Goal: Task Accomplishment & Management: Use online tool/utility

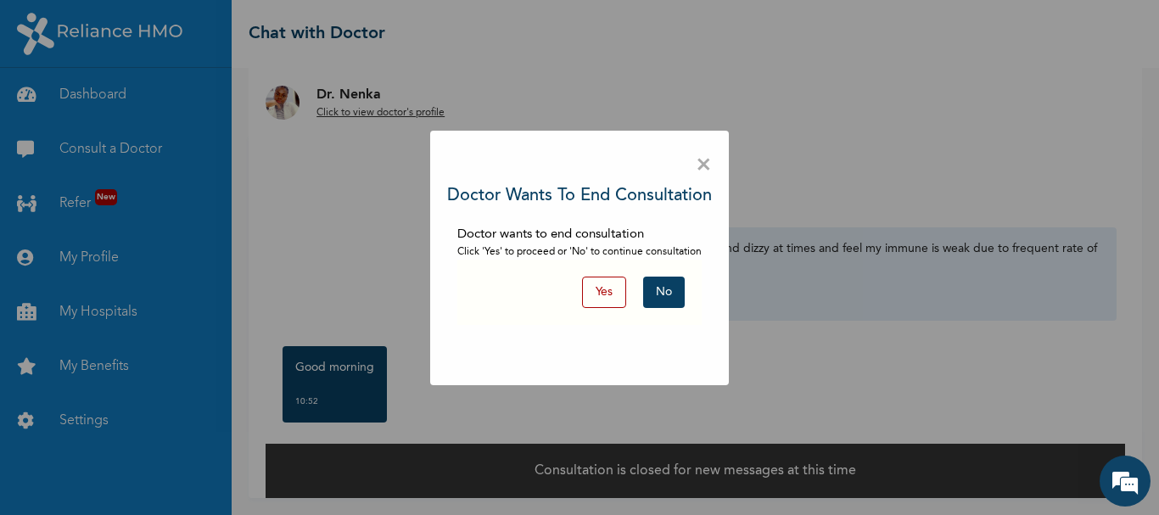
click at [670, 291] on button "No" at bounding box center [664, 292] width 42 height 31
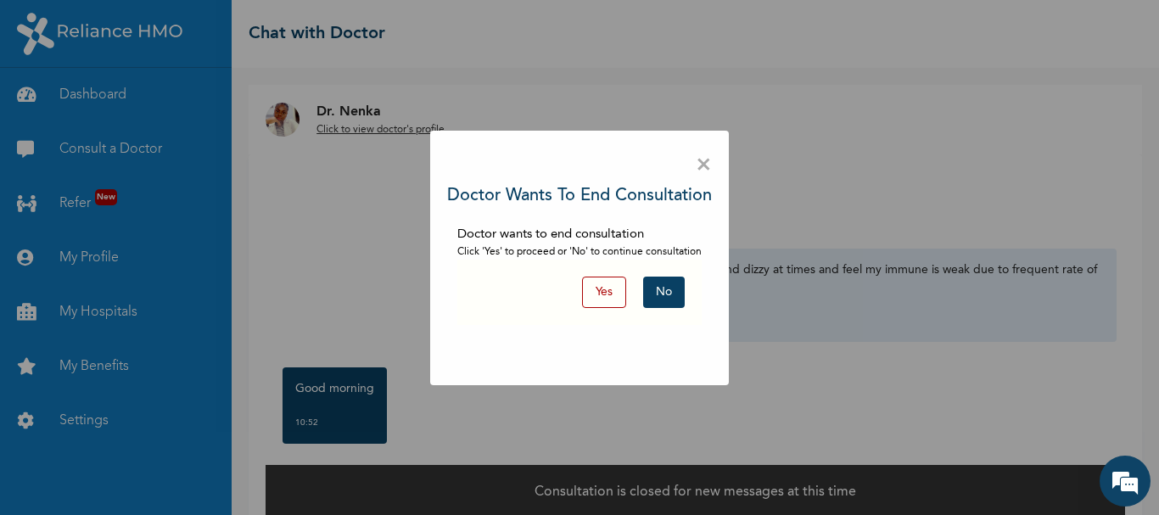
scroll to position [21, 0]
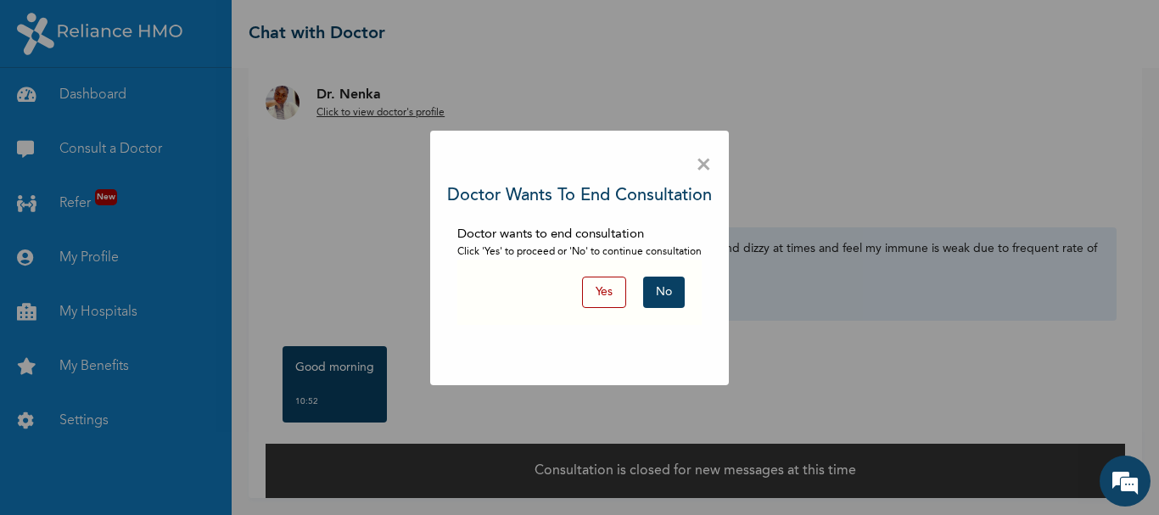
click at [672, 296] on button "No" at bounding box center [664, 292] width 42 height 31
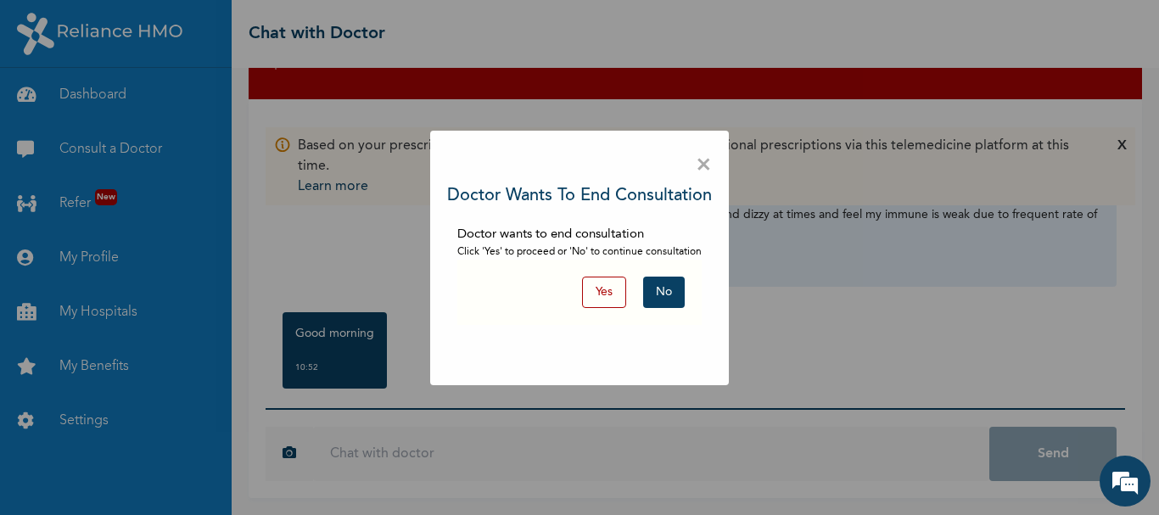
scroll to position [0, 0]
click at [668, 298] on button "No" at bounding box center [664, 292] width 42 height 31
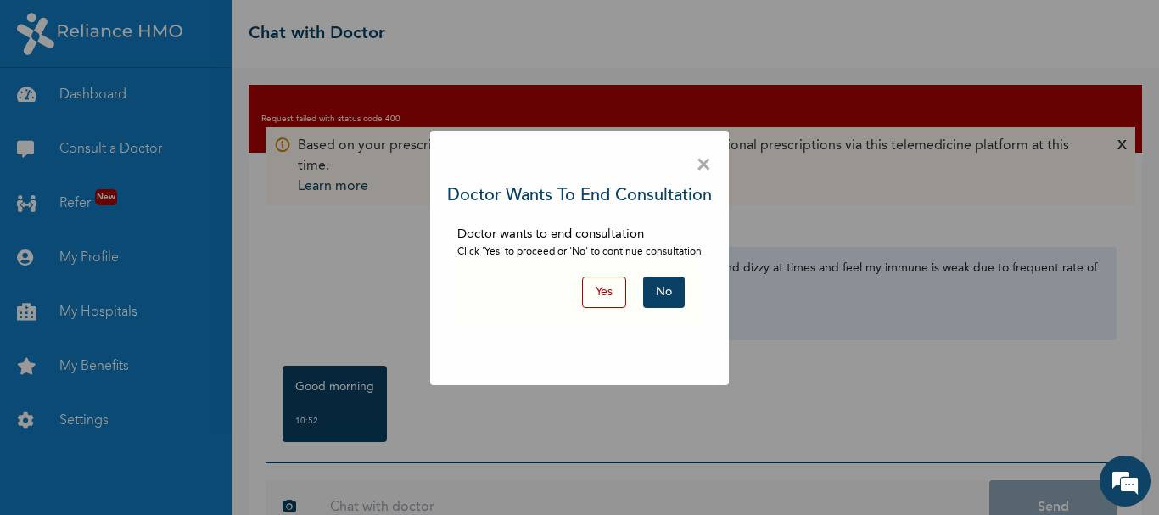
scroll to position [53, 0]
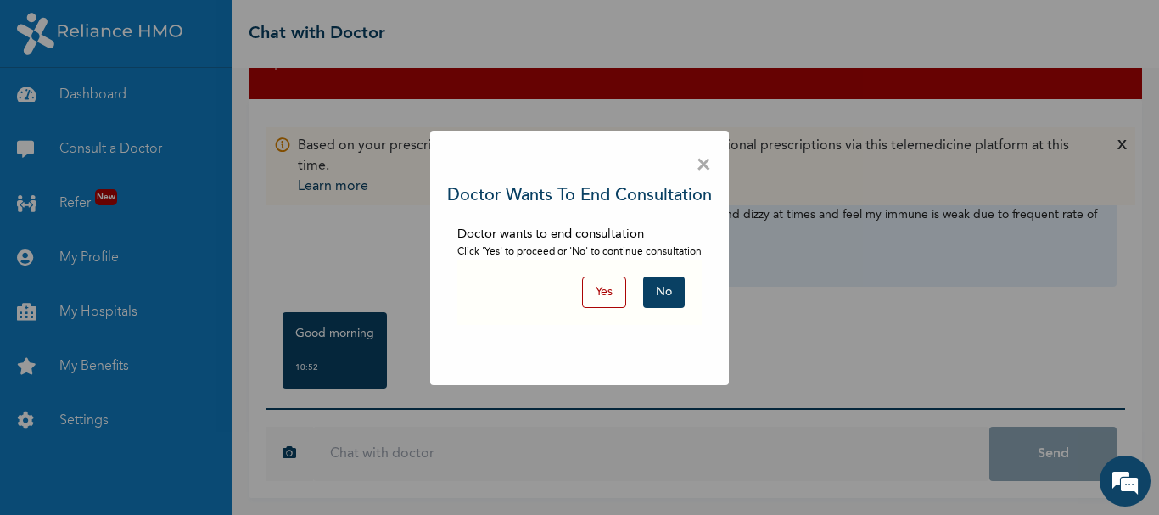
click at [624, 286] on button "Yes" at bounding box center [604, 292] width 44 height 31
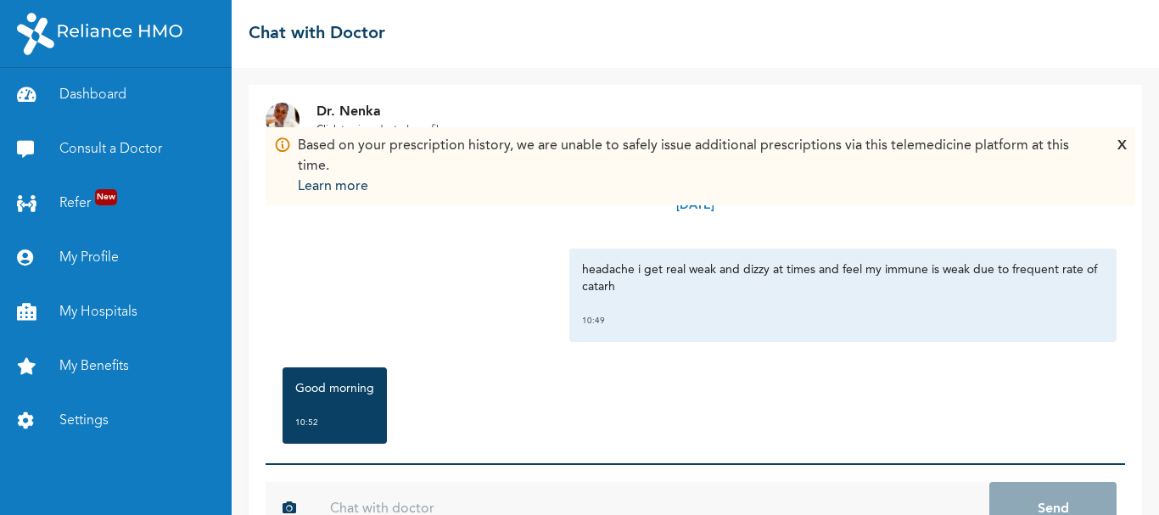
scroll to position [55, 0]
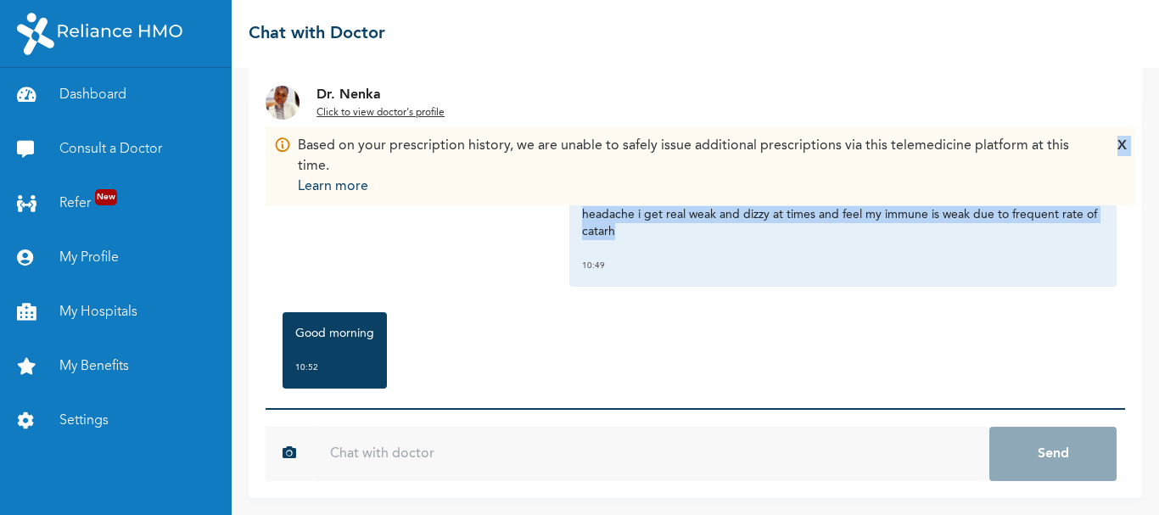
drag, startPoint x: 618, startPoint y: 235, endPoint x: 521, endPoint y: 190, distance: 107.4
click at [521, 190] on div "Based on your prescription history, we are unable to safely issue additional pr…" at bounding box center [695, 298] width 893 height 399
copy div "X [DATE] headache i get real weak and dizzy at times and feel my immune is weak…"
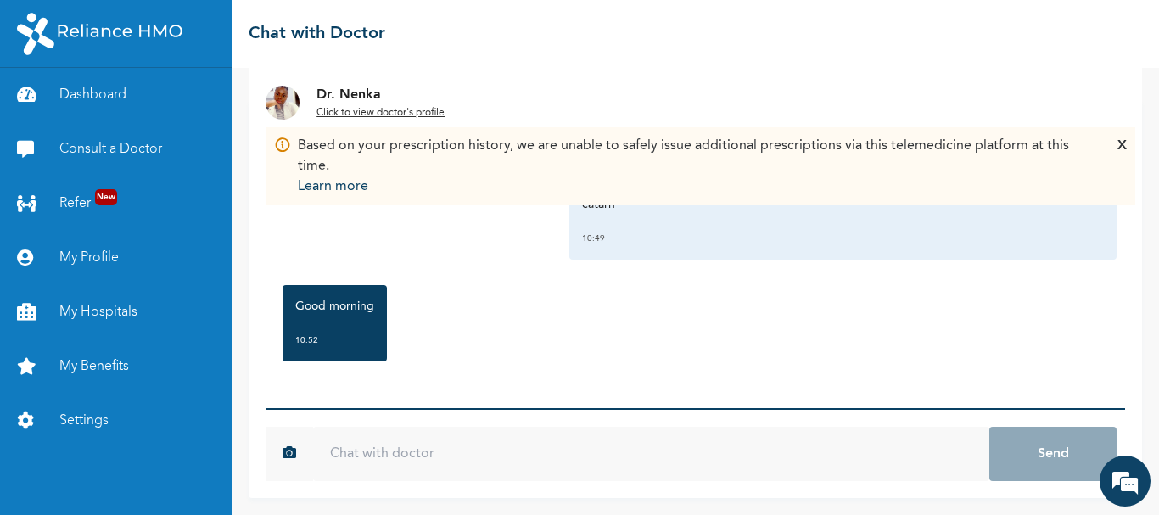
click at [408, 461] on input "text" at bounding box center [651, 454] width 676 height 54
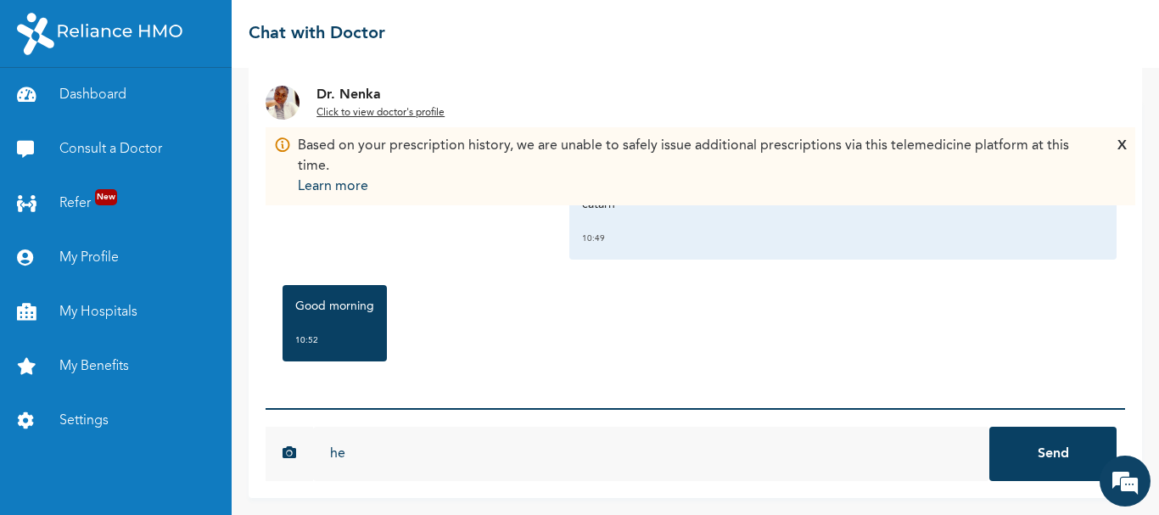
type input "h"
type input "good afternoon"
click at [1025, 441] on button "Send" at bounding box center [1052, 454] width 127 height 54
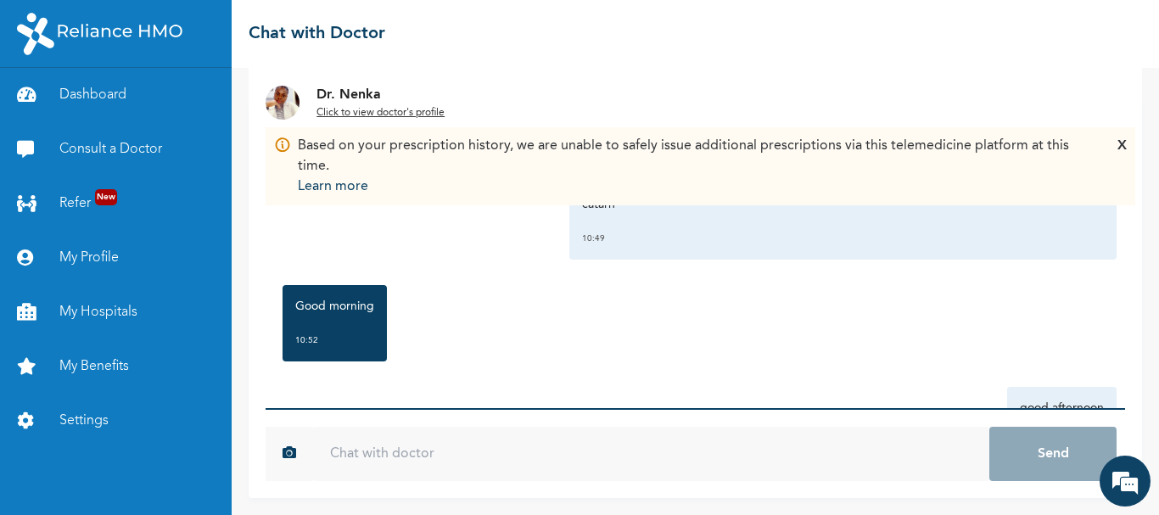
scroll to position [120, 0]
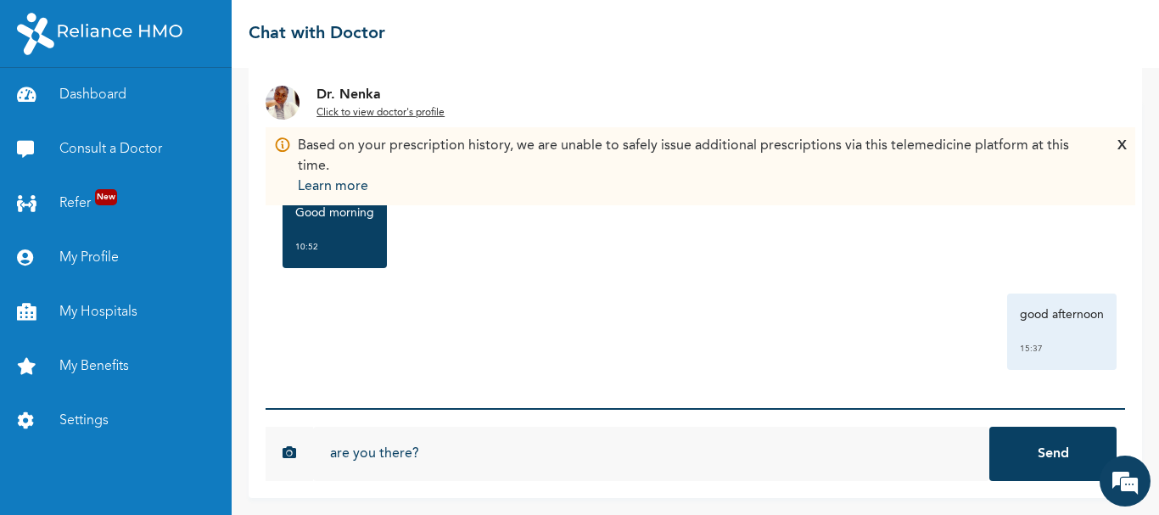
type input "are you there?"
click at [989, 427] on button "Send" at bounding box center [1052, 454] width 127 height 54
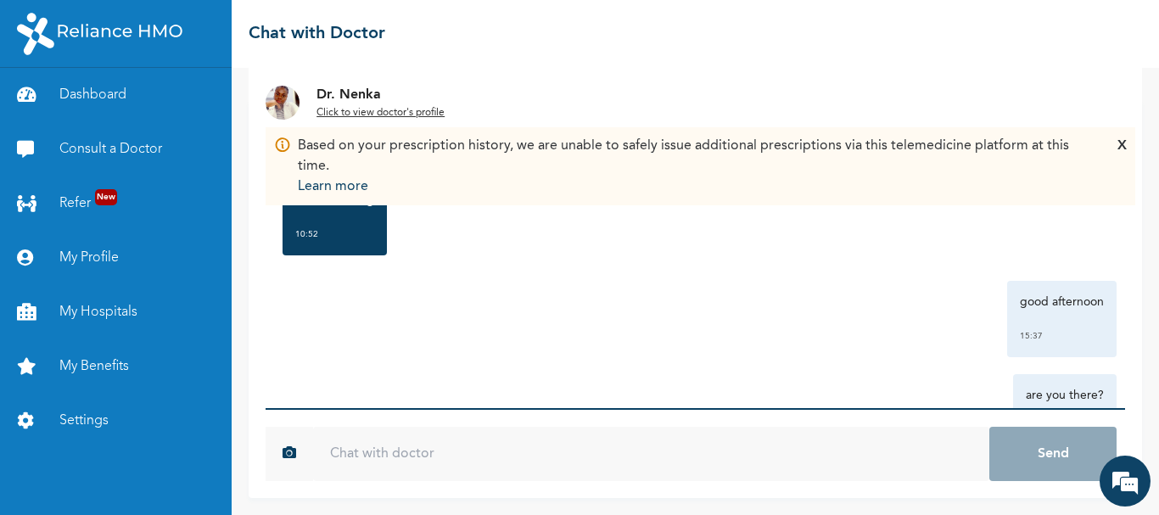
scroll to position [142, 0]
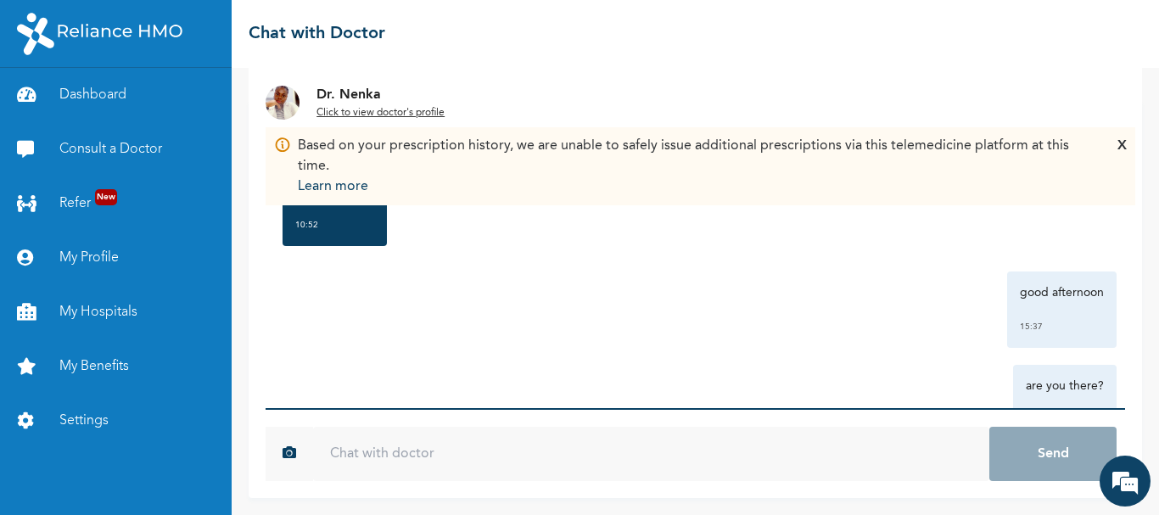
click at [1122, 140] on div "X" at bounding box center [1121, 166] width 9 height 61
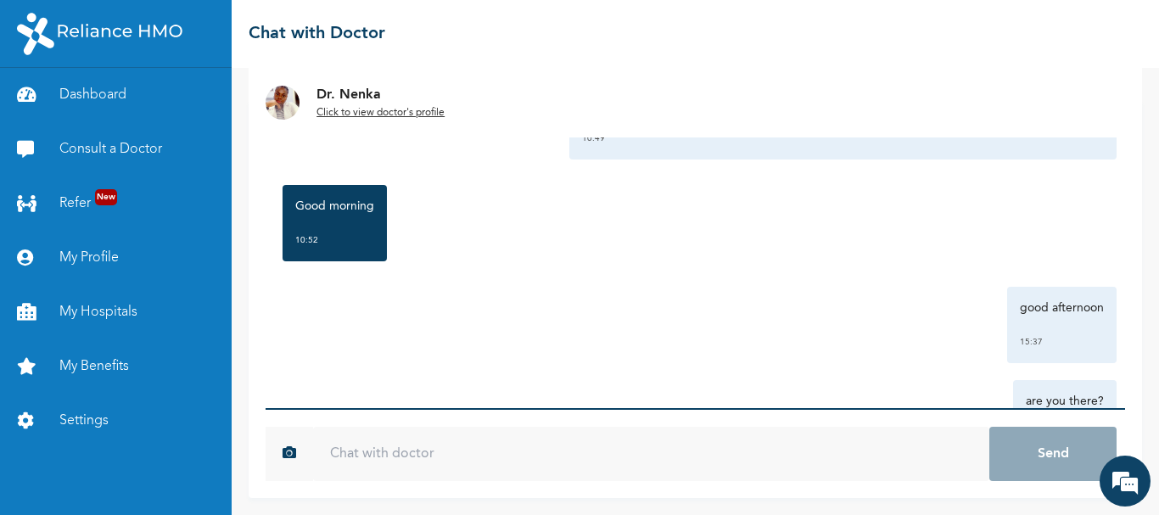
scroll to position [214, 0]
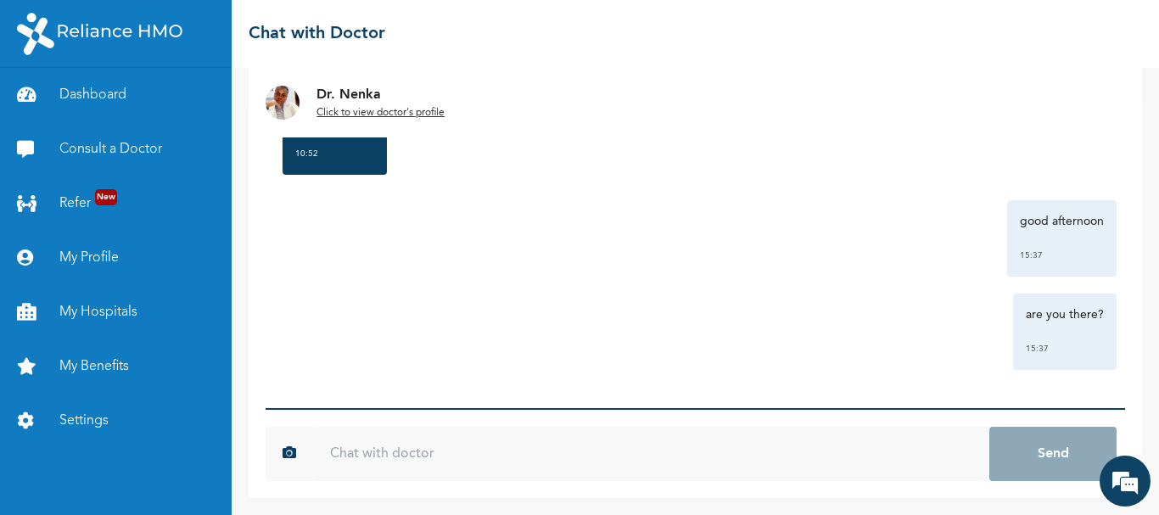
click at [370, 108] on u "Click to view doctor's profile" at bounding box center [380, 113] width 128 height 10
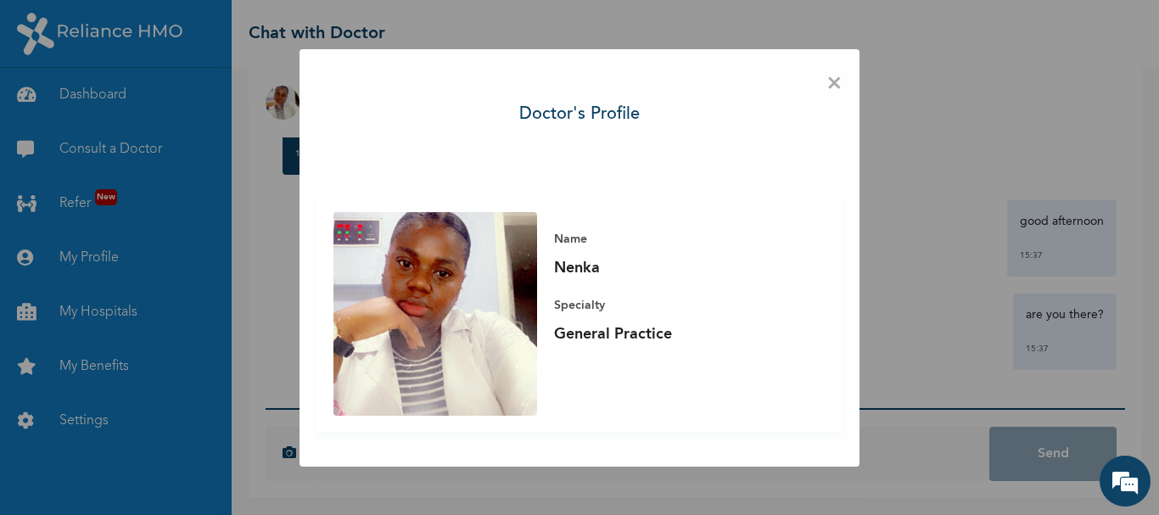
click at [836, 86] on span "×" at bounding box center [834, 84] width 16 height 36
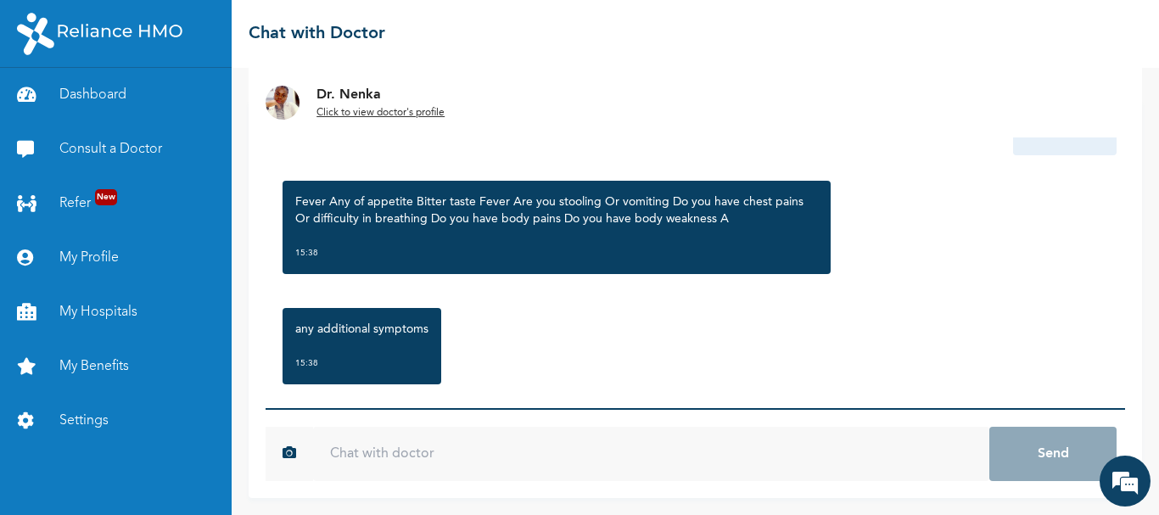
scroll to position [451, 0]
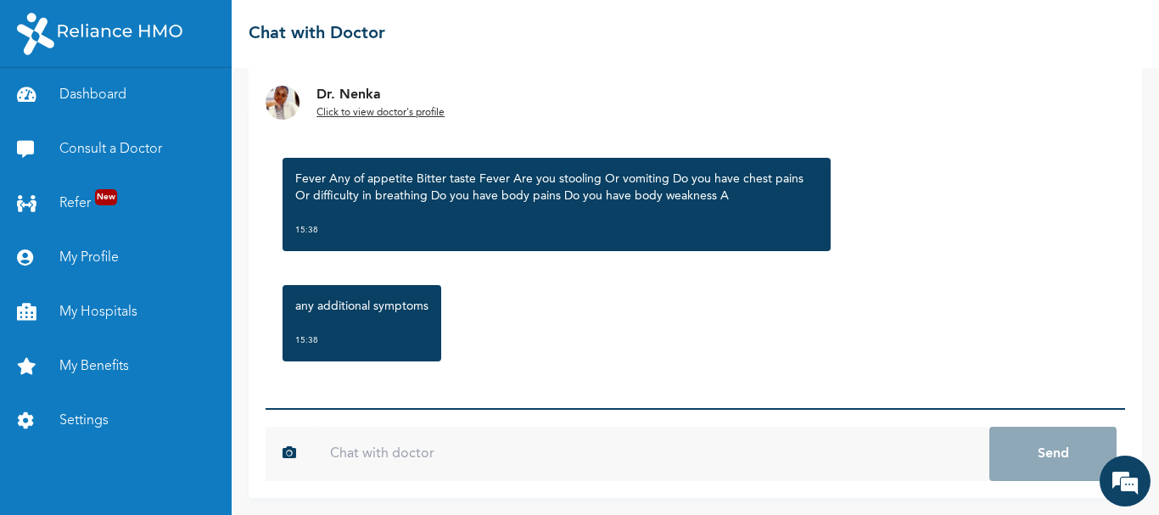
click at [414, 454] on input "text" at bounding box center [651, 454] width 676 height 54
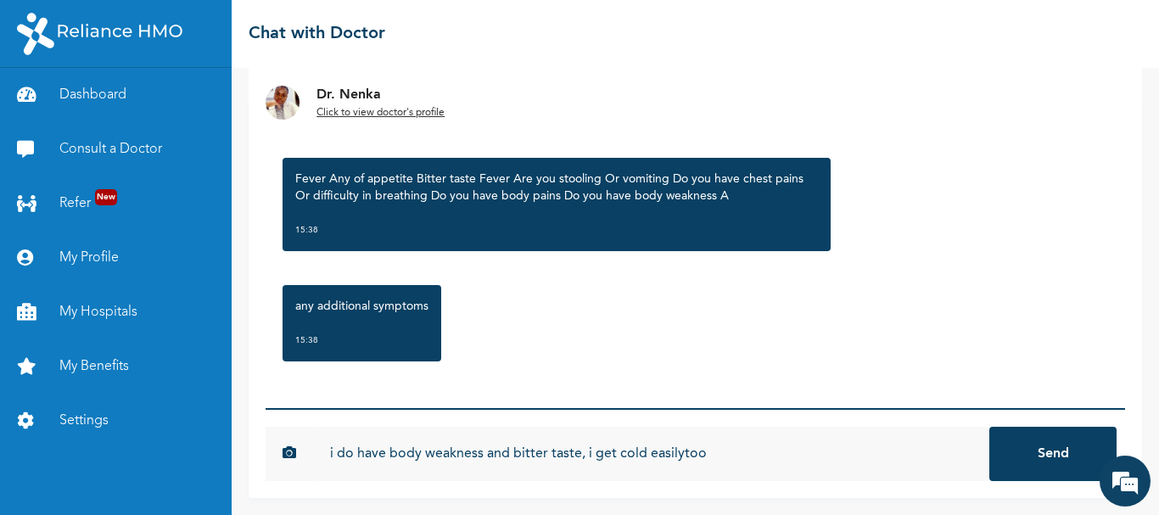
type input "i do have body weakness and bitter taste, i get cold easilytoo"
click at [989, 427] on button "Send" at bounding box center [1052, 454] width 127 height 54
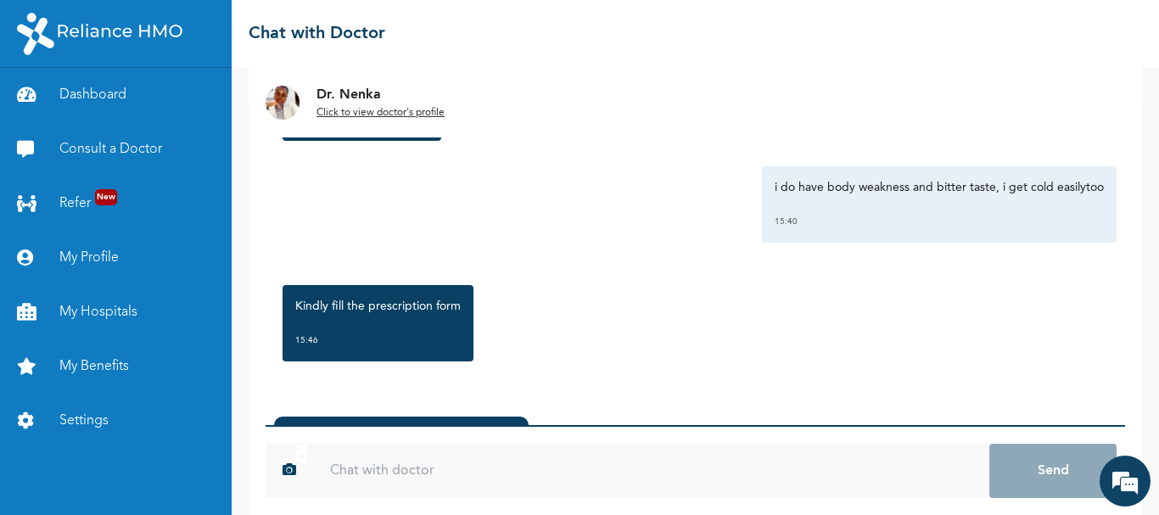
scroll to position [151, 0]
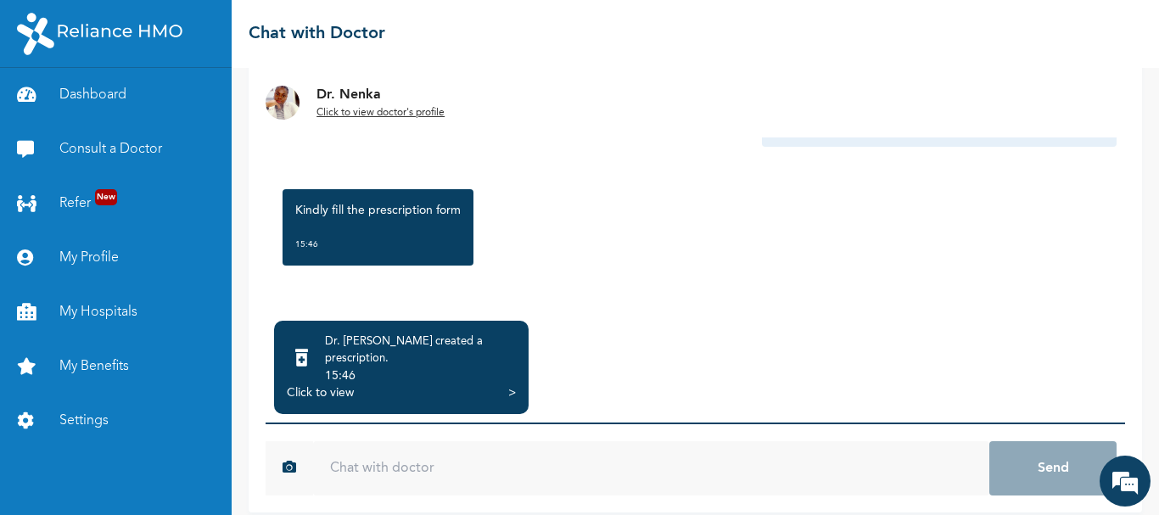
click at [335, 384] on div "Click to view" at bounding box center [320, 392] width 67 height 17
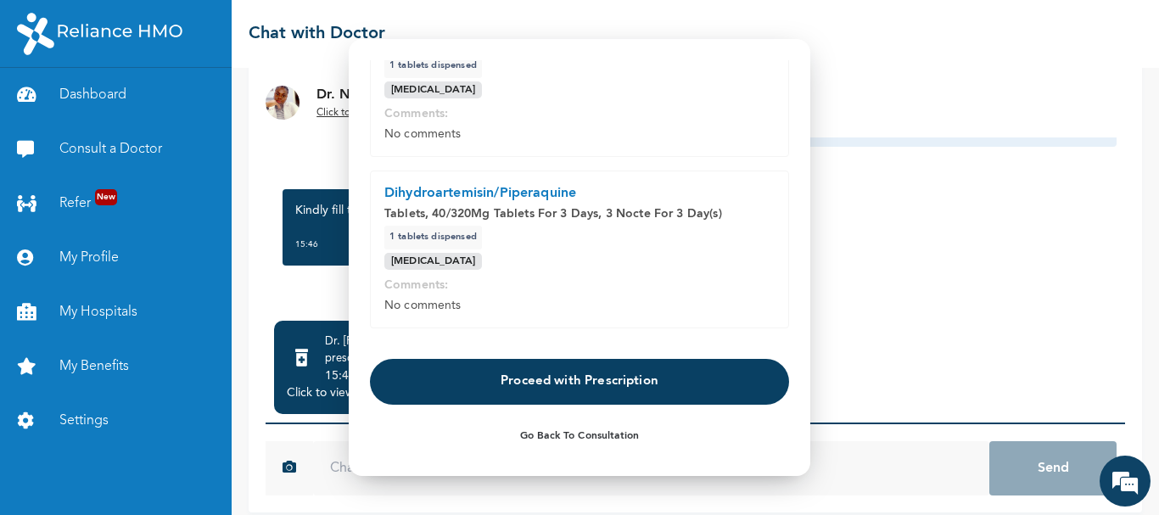
scroll to position [321, 0]
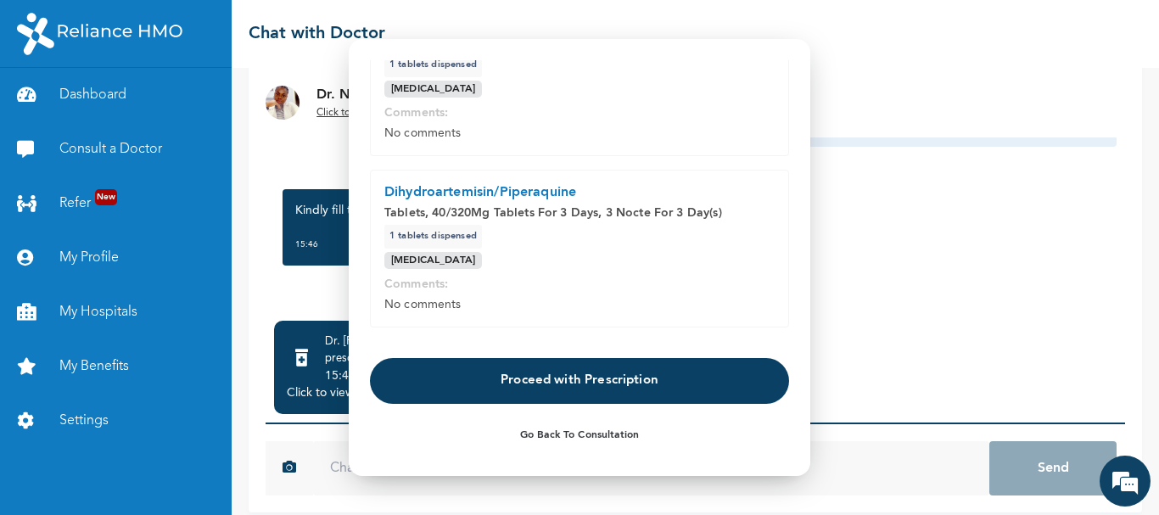
click at [566, 378] on button "Proceed with Prescription" at bounding box center [579, 381] width 419 height 46
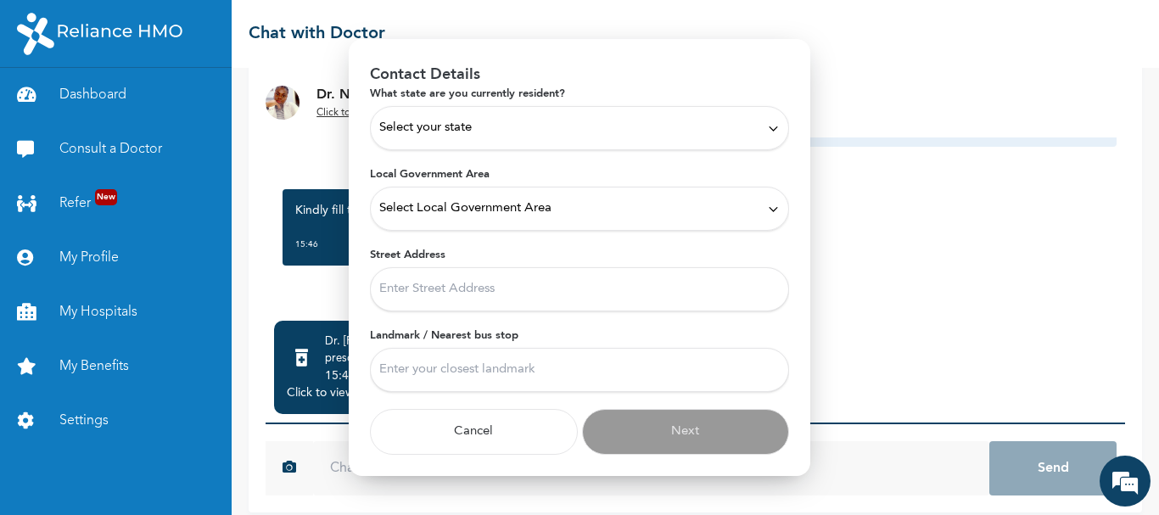
scroll to position [67, 0]
click at [530, 122] on div "Select your state" at bounding box center [579, 128] width 400 height 19
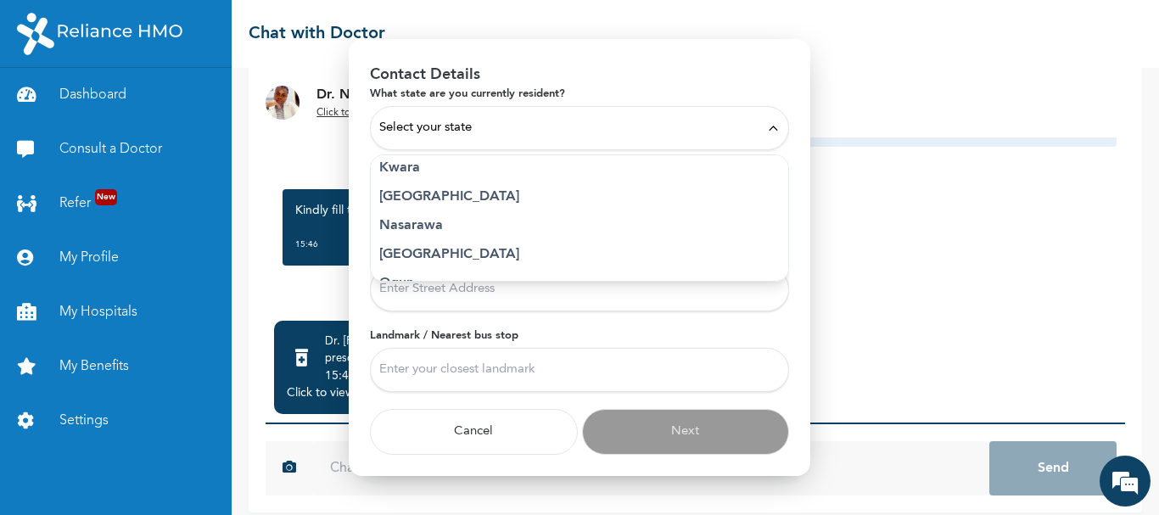
scroll to position [658, 0]
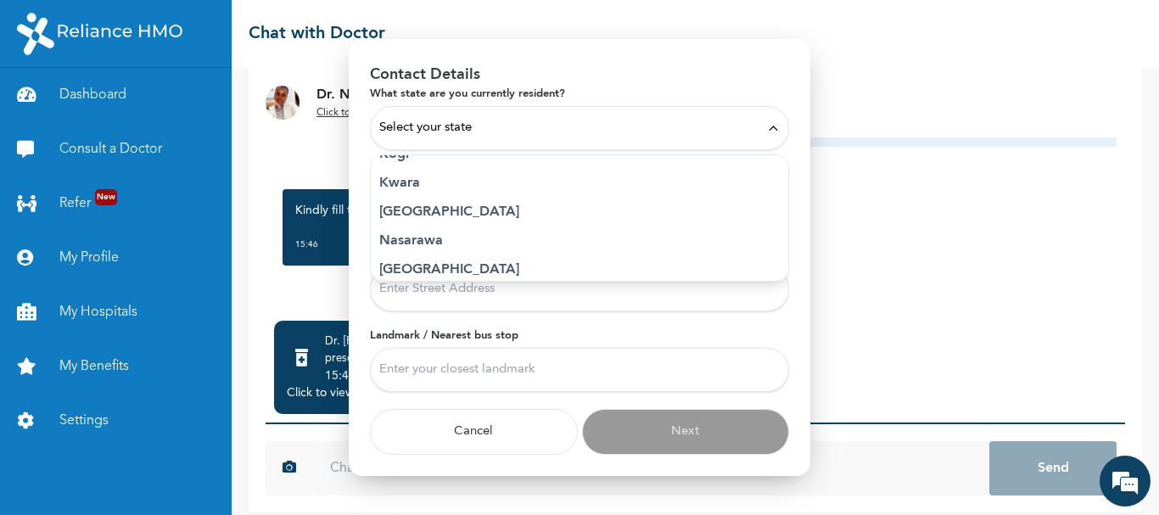
click at [401, 204] on p "[GEOGRAPHIC_DATA]" at bounding box center [579, 212] width 400 height 20
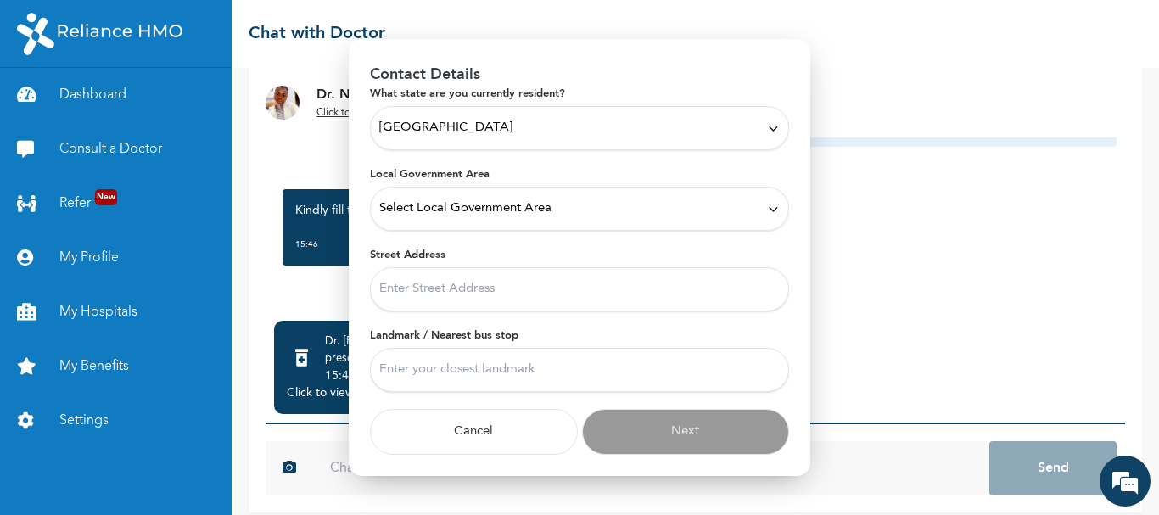
click at [421, 204] on span "Select Local Government Area" at bounding box center [465, 208] width 172 height 19
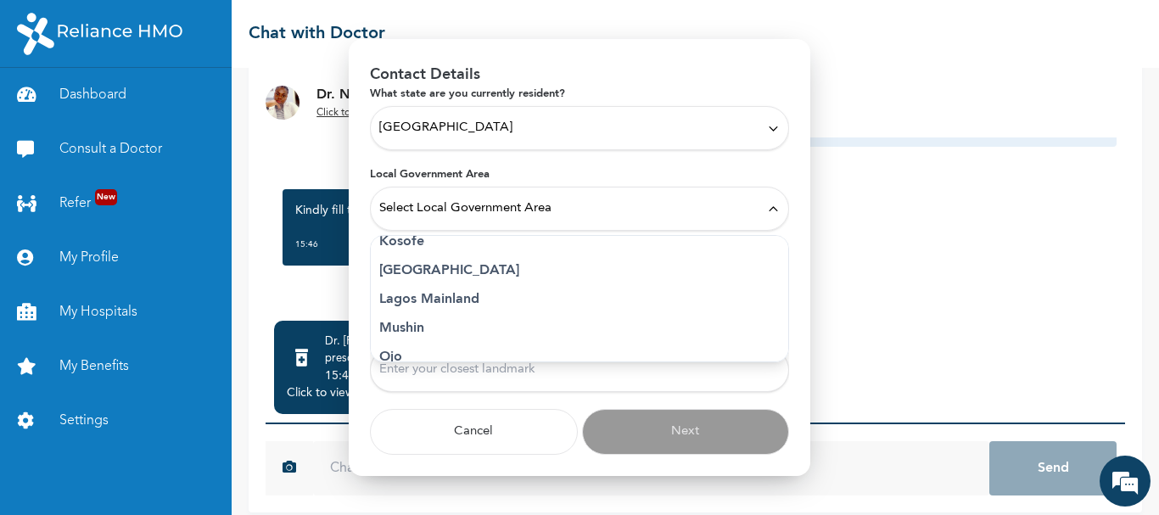
scroll to position [377, 0]
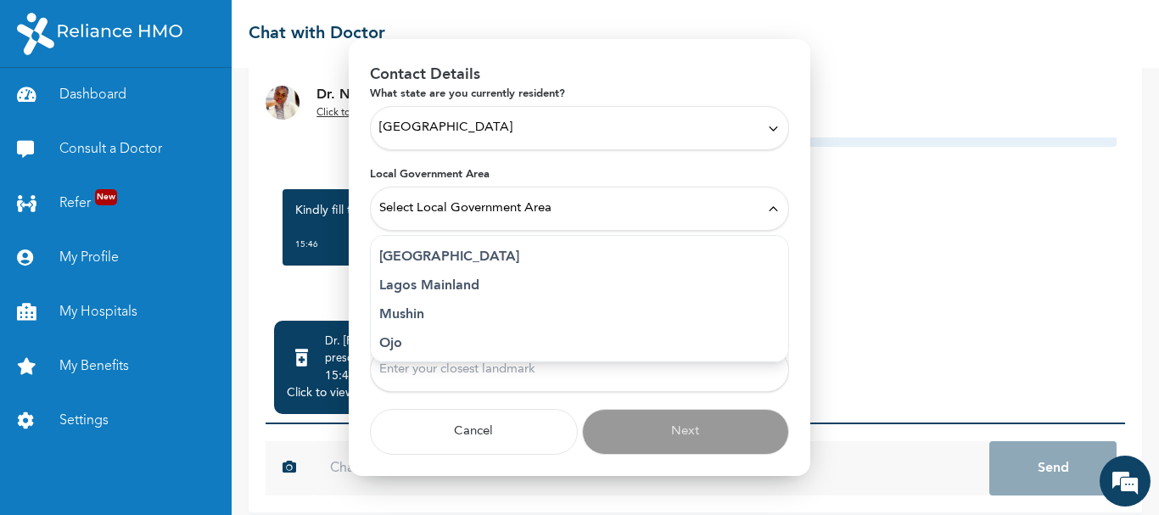
click at [423, 283] on p "Lagos Mainland" at bounding box center [579, 286] width 400 height 20
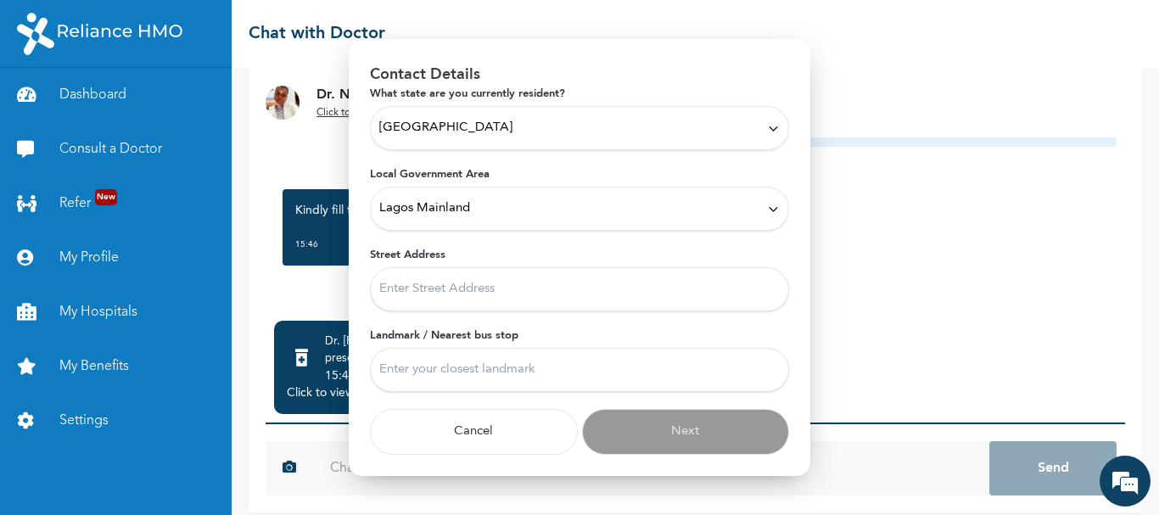
click at [421, 289] on input "Street Address" at bounding box center [579, 289] width 419 height 44
type input "[STREET_ADDRESS][PERSON_NAME][PERSON_NAME]"
click at [461, 363] on input "Landmark / Nearest bus stop" at bounding box center [579, 370] width 419 height 44
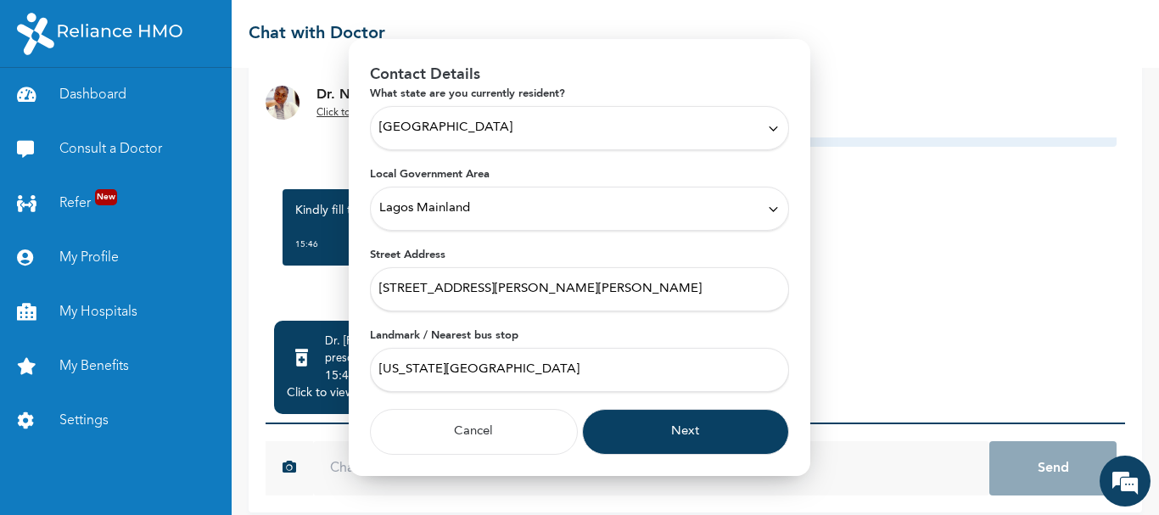
type input "[US_STATE][GEOGRAPHIC_DATA]"
click at [667, 428] on button "Next" at bounding box center [686, 432] width 208 height 46
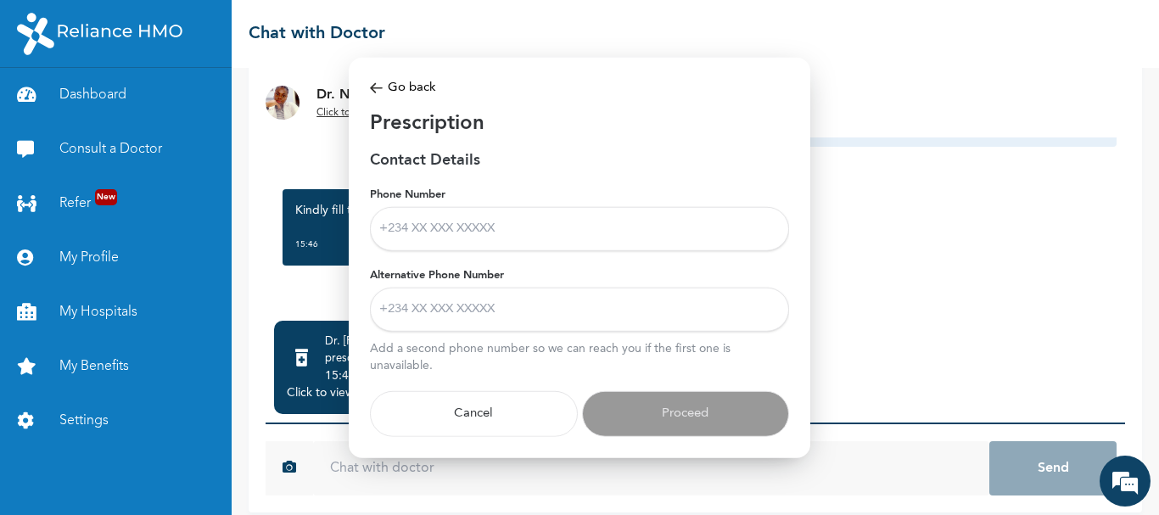
scroll to position [0, 0]
click at [492, 231] on input "Phone Number" at bounding box center [579, 229] width 419 height 44
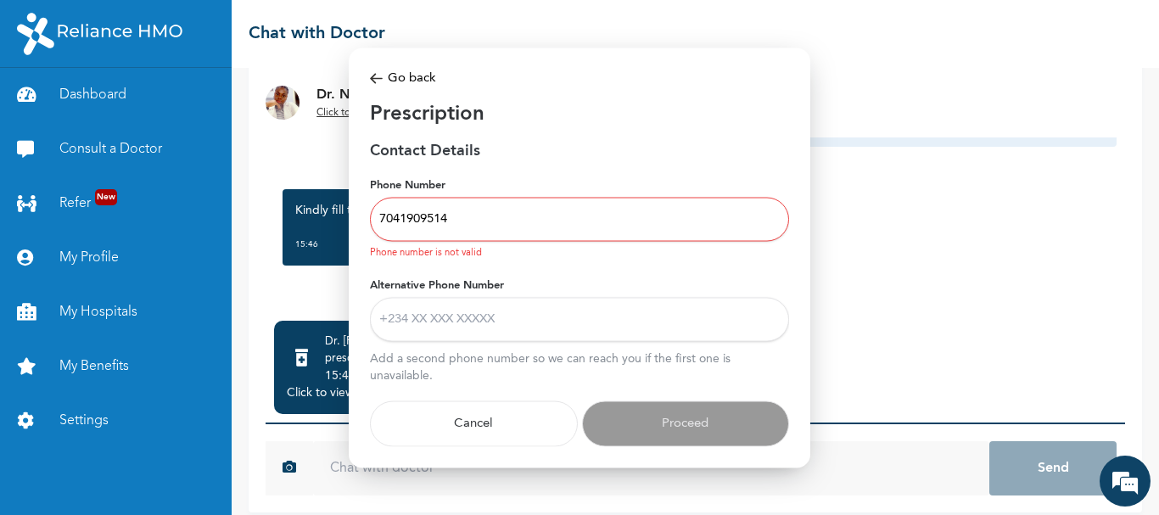
click at [380, 220] on input "7041909514" at bounding box center [579, 220] width 419 height 44
click at [383, 220] on input "7041909514" at bounding box center [579, 220] width 419 height 44
click at [381, 220] on input "7041909514" at bounding box center [579, 220] width 419 height 44
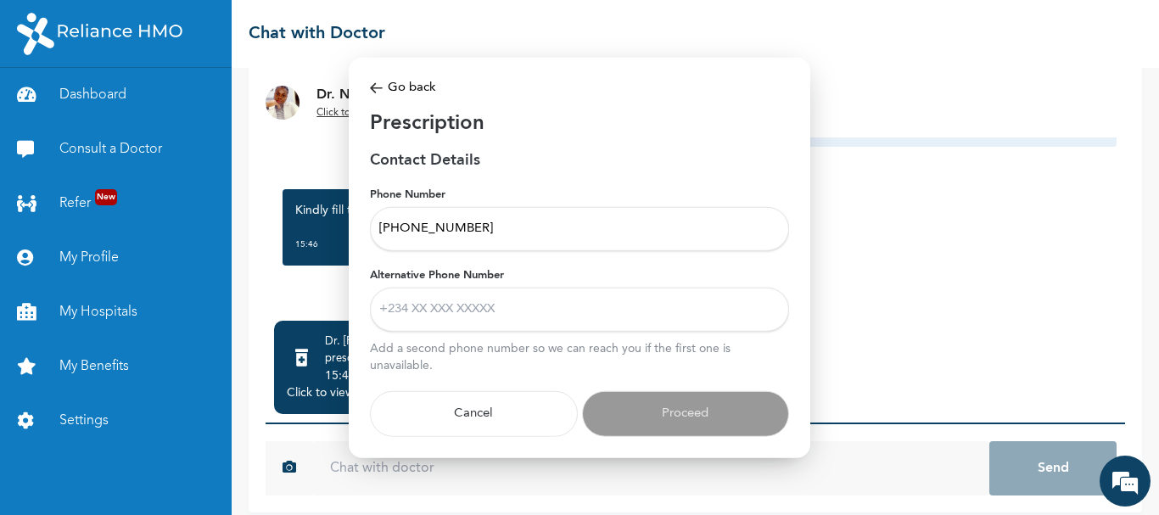
type input "[PHONE_NUMBER]"
click at [431, 307] on input "Alternative Phone Number" at bounding box center [579, 310] width 419 height 44
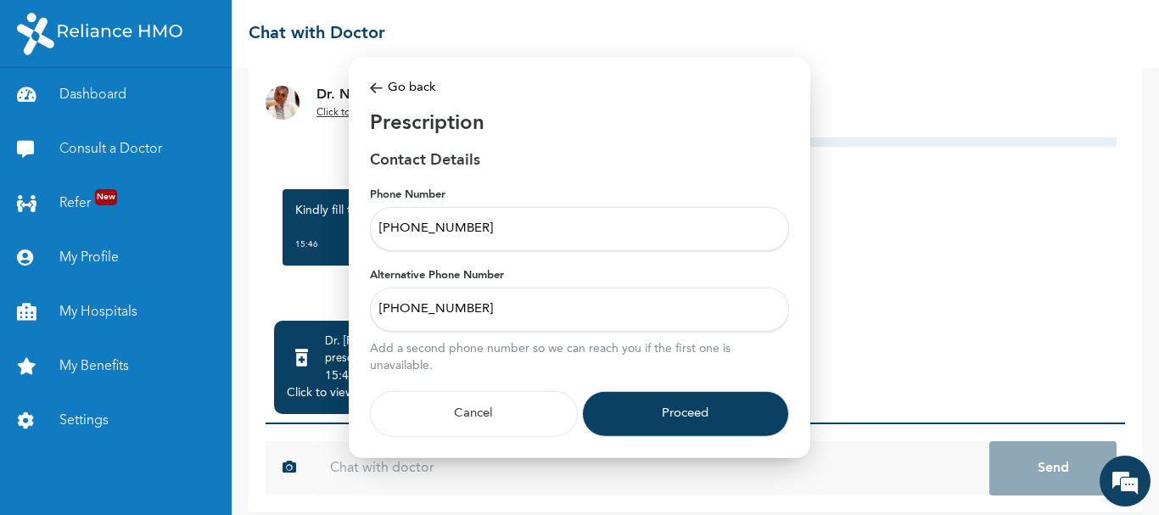
type input "[PHONE_NUMBER]"
click at [666, 411] on button "Proceed" at bounding box center [686, 414] width 208 height 46
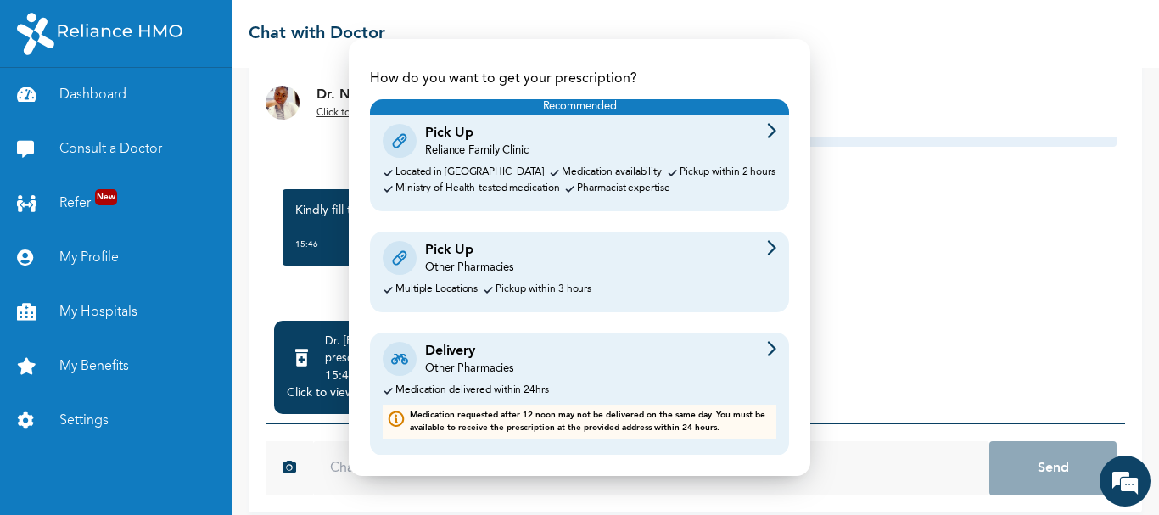
scroll to position [54, 0]
click at [517, 367] on div "Delivery Other Pharmacies" at bounding box center [580, 359] width 394 height 36
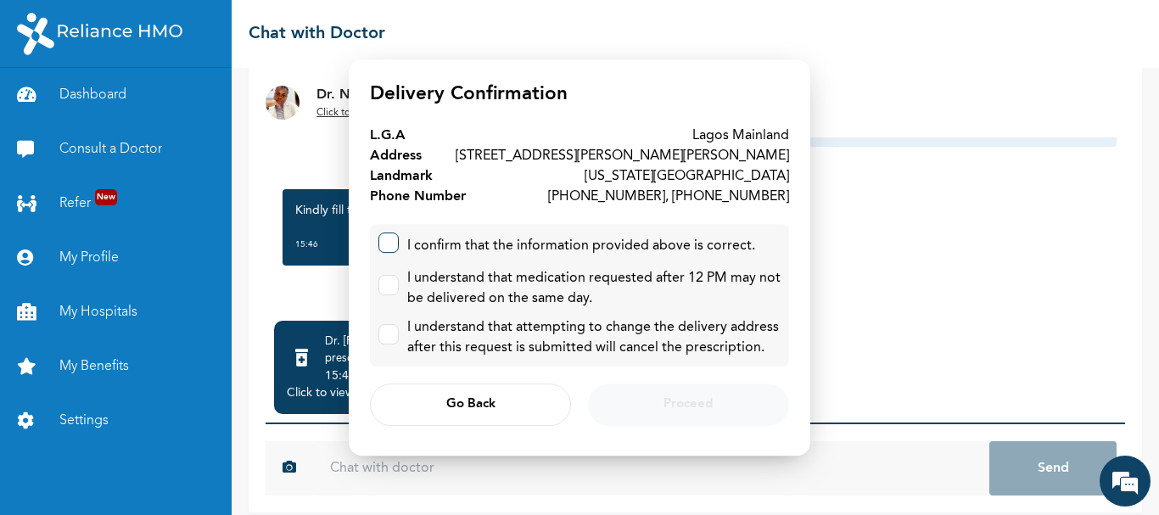
click at [394, 250] on label at bounding box center [388, 242] width 20 height 20
click at [390, 244] on input "checkbox" at bounding box center [384, 238] width 11 height 11
checkbox input "true"
click at [392, 293] on label at bounding box center [388, 285] width 20 height 20
click at [390, 287] on input "checkbox" at bounding box center [384, 281] width 11 height 11
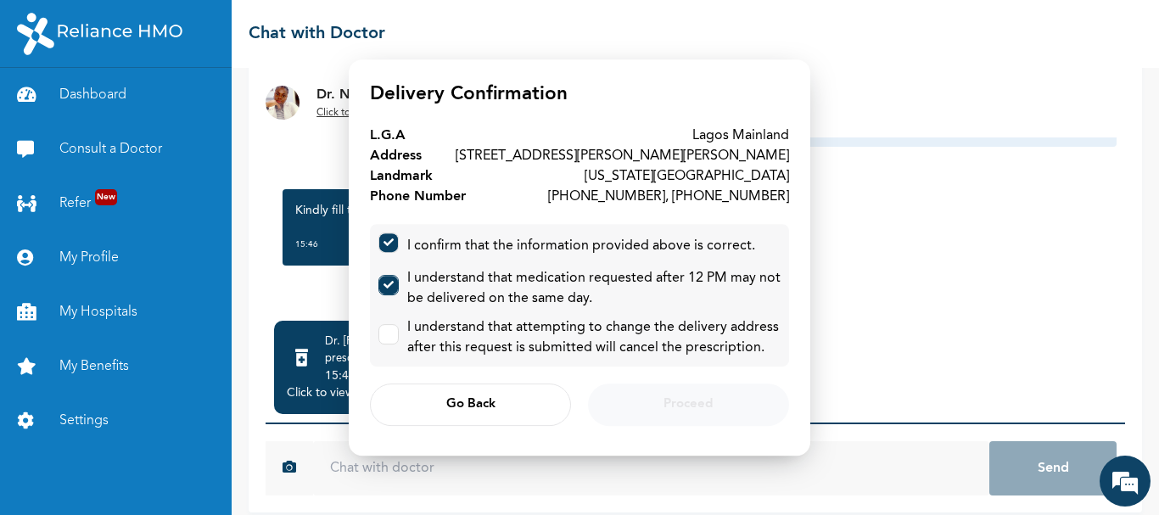
checkbox input "true"
click at [390, 344] on label at bounding box center [388, 334] width 20 height 20
click at [390, 336] on input "checkbox" at bounding box center [384, 330] width 11 height 11
checkbox input "true"
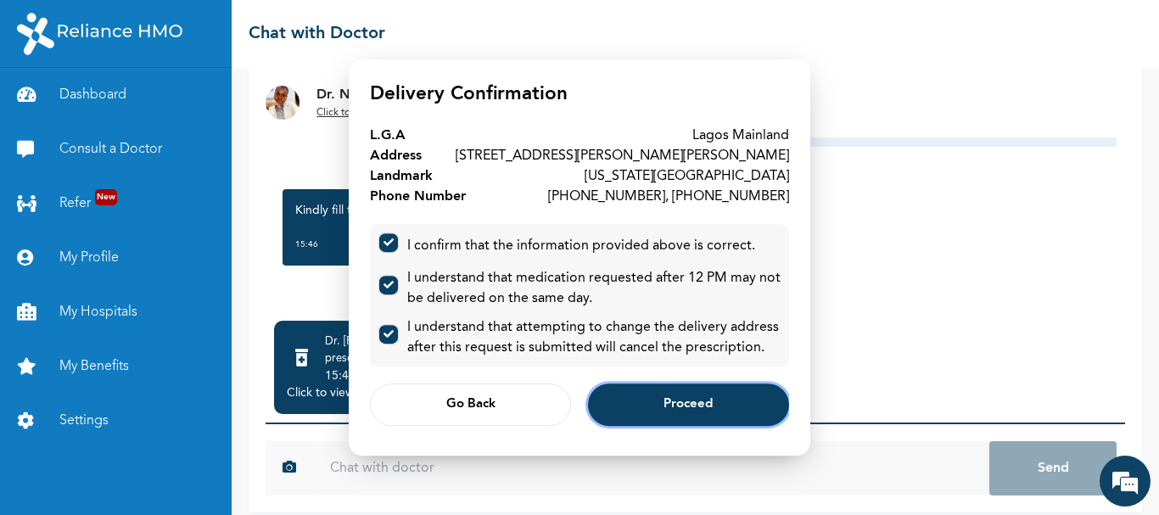
click at [689, 411] on span "Proceed" at bounding box center [687, 404] width 49 height 11
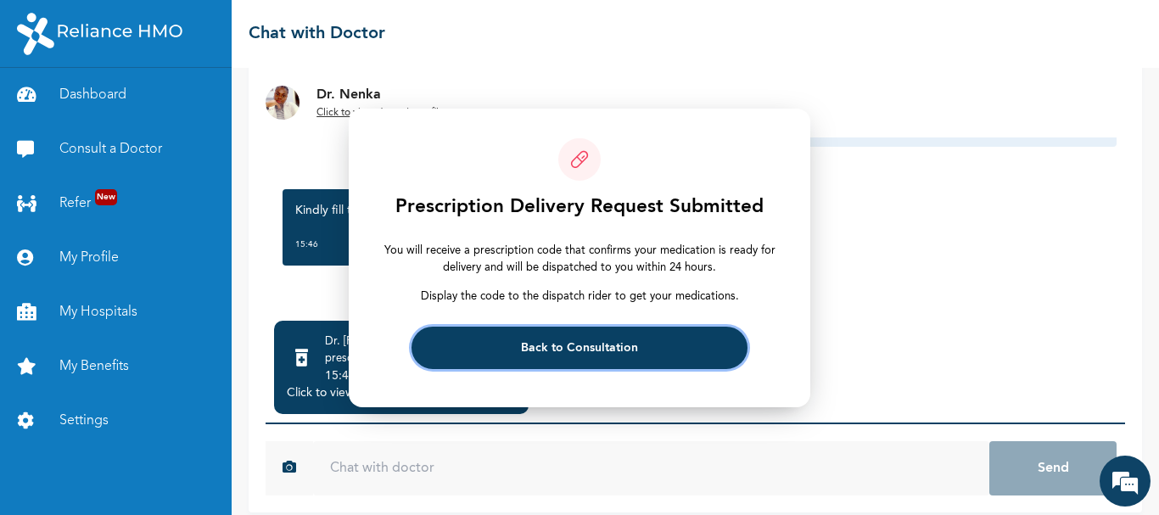
click at [560, 346] on span "Back to Consultation" at bounding box center [579, 347] width 117 height 11
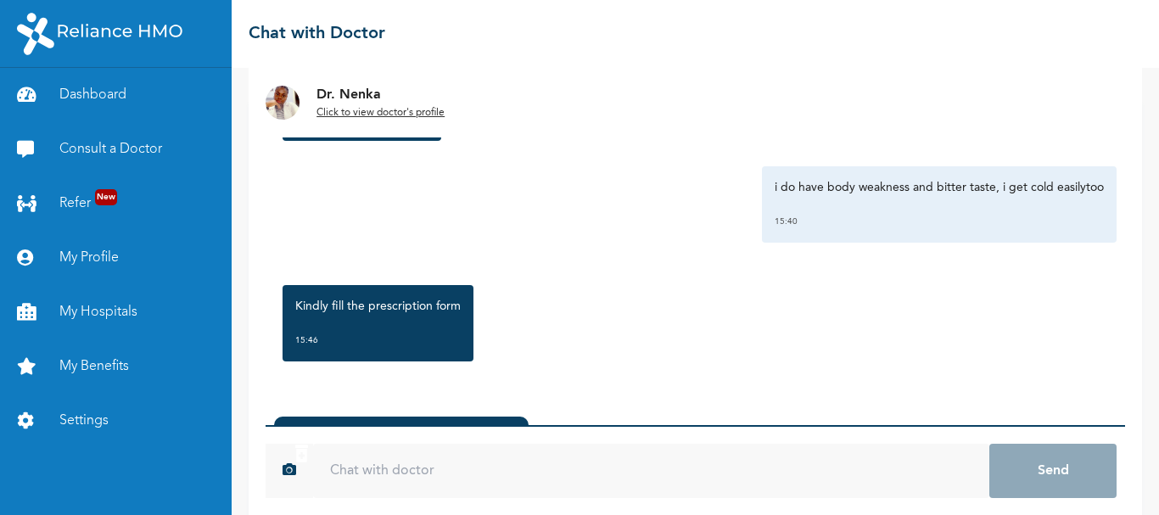
scroll to position [165, 0]
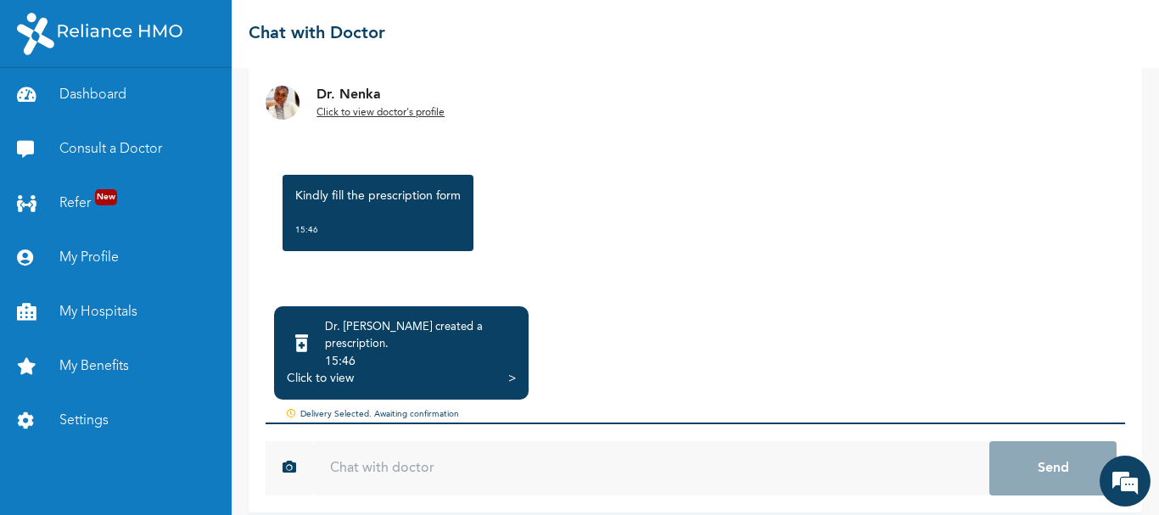
click at [427, 455] on input "text" at bounding box center [651, 468] width 676 height 54
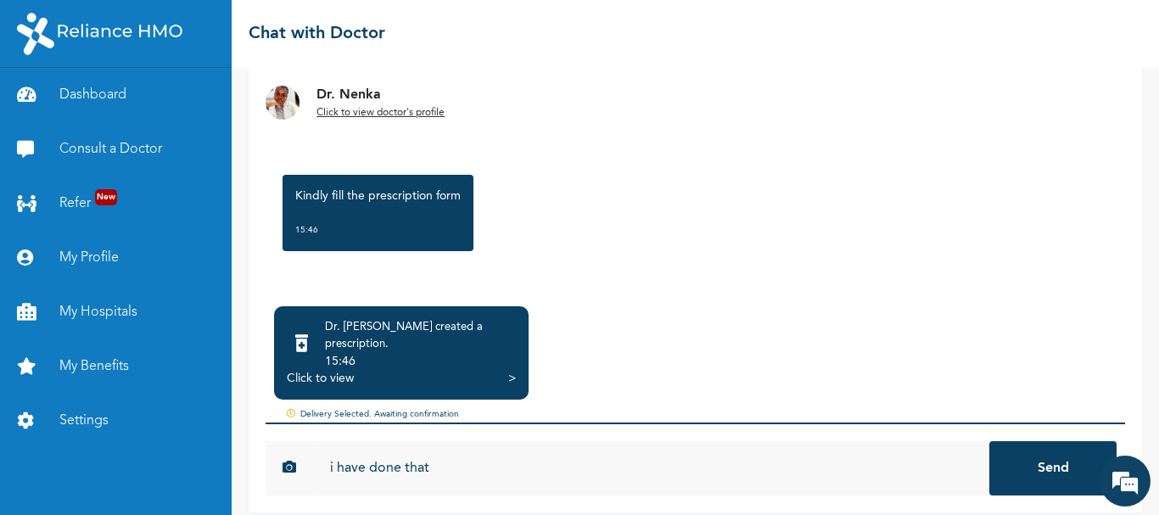
type input "i have done that"
click at [989, 441] on button "Send" at bounding box center [1052, 468] width 127 height 54
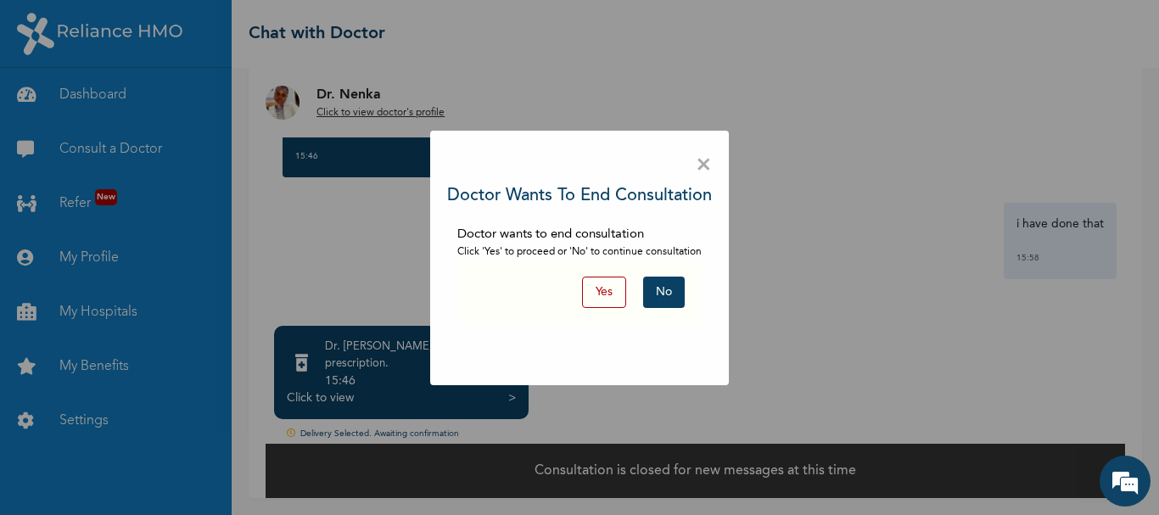
scroll to position [131, 0]
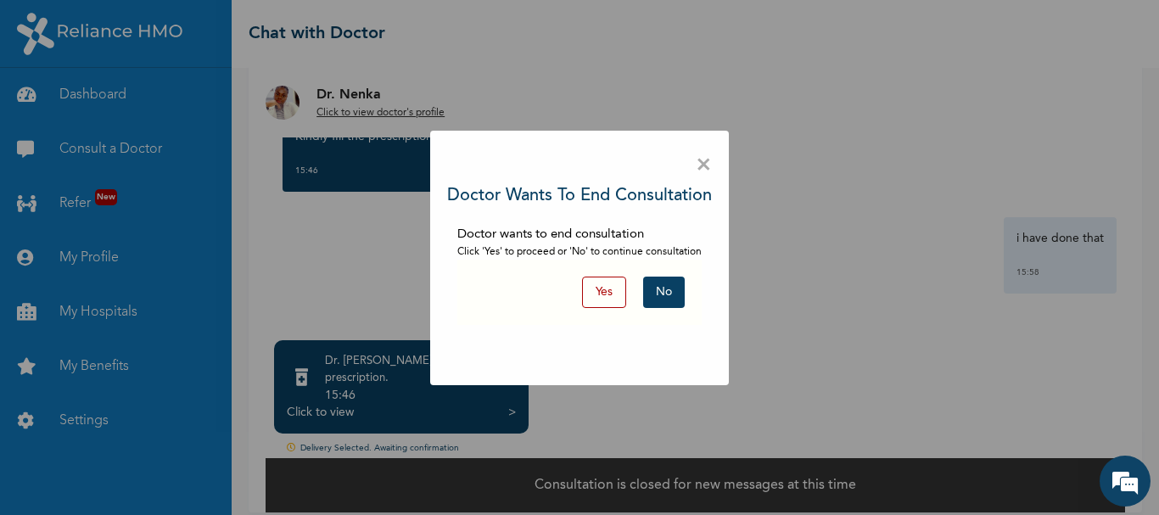
click at [605, 294] on button "Yes" at bounding box center [604, 292] width 44 height 31
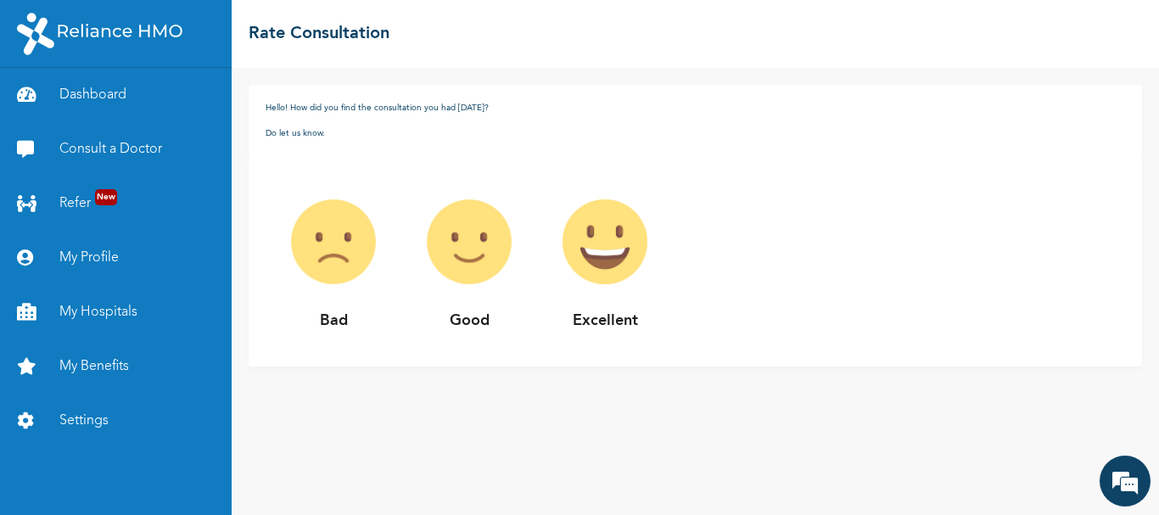
click at [602, 246] on img at bounding box center [605, 242] width 136 height 136
